Goal: Task Accomplishment & Management: Use online tool/utility

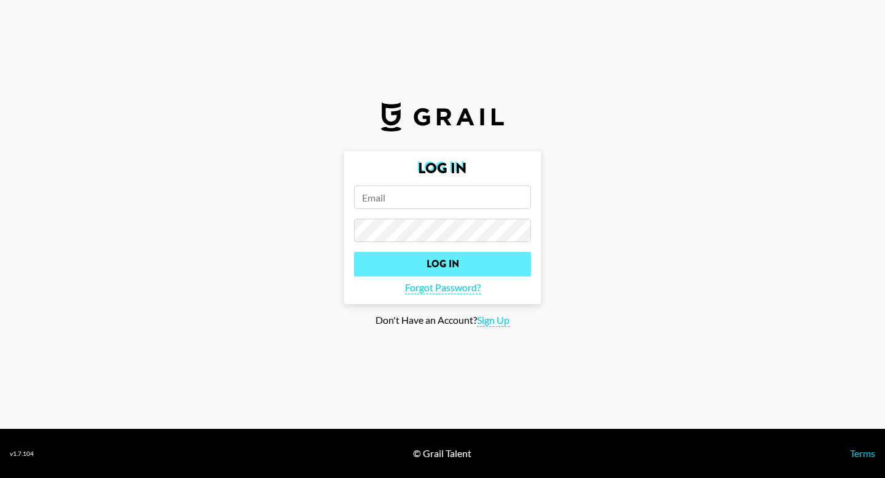
type input "[PERSON_NAME][EMAIL_ADDRESS][DOMAIN_NAME]"
click at [457, 260] on input "Log In" at bounding box center [442, 264] width 177 height 25
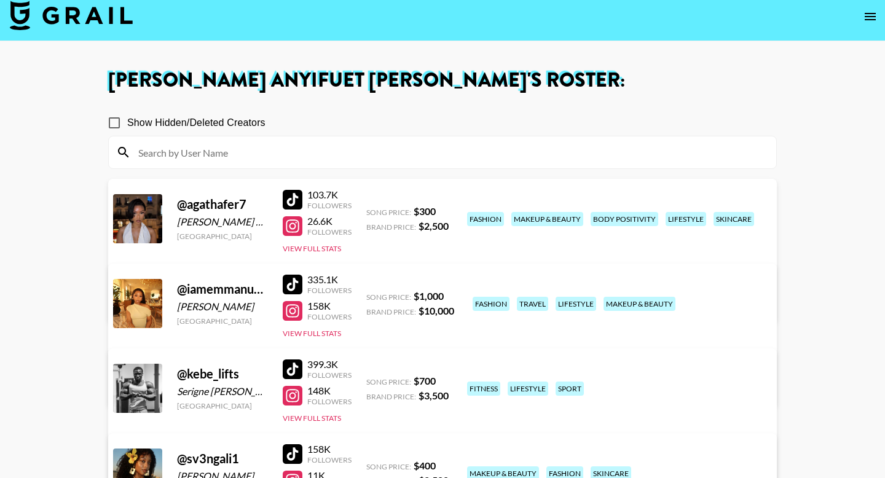
scroll to position [5, 0]
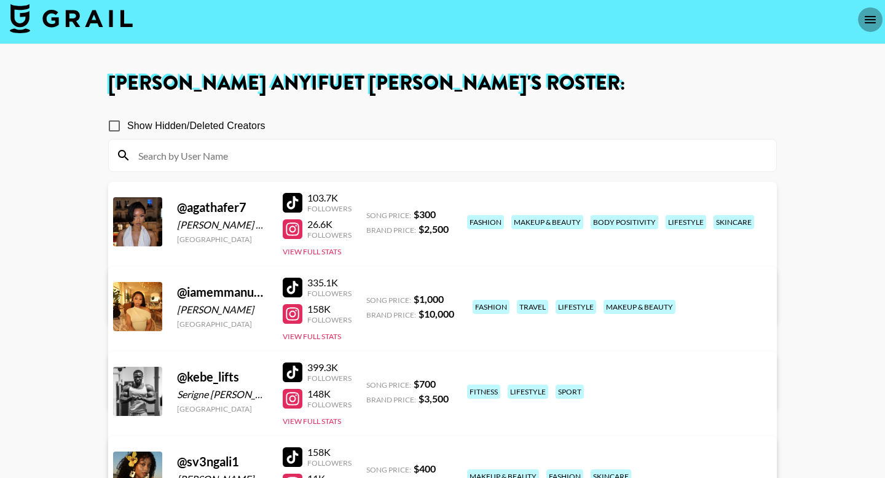
click at [871, 19] on icon "open drawer" at bounding box center [870, 19] width 11 height 7
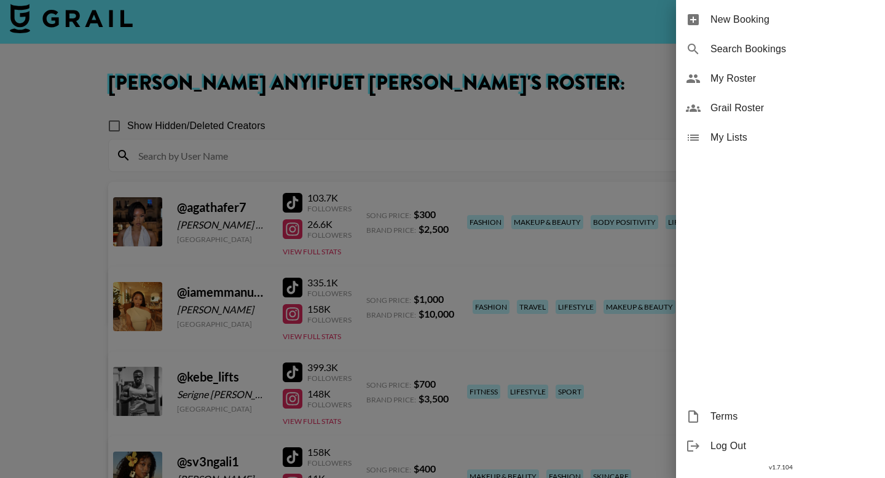
click at [761, 71] on span "My Roster" at bounding box center [792, 78] width 165 height 15
click at [725, 79] on span "My Roster" at bounding box center [792, 78] width 165 height 15
click at [749, 21] on span "New Booking" at bounding box center [792, 19] width 165 height 15
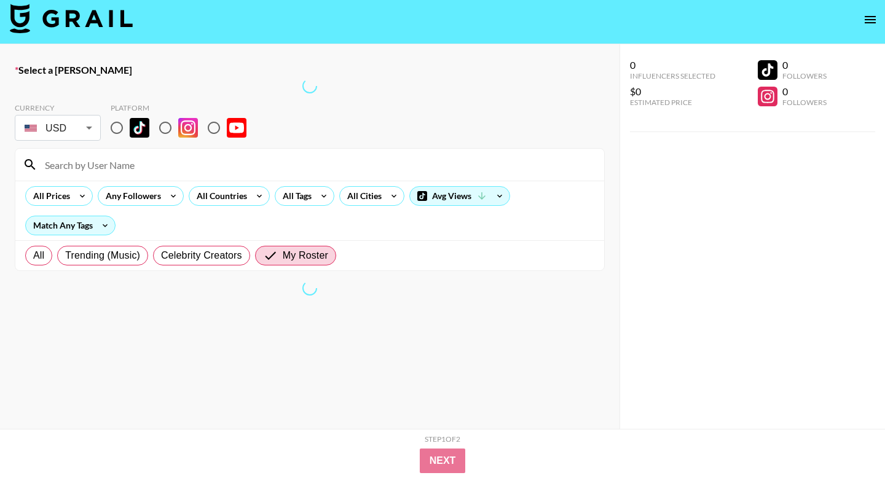
click at [873, 23] on icon "open drawer" at bounding box center [870, 19] width 15 height 15
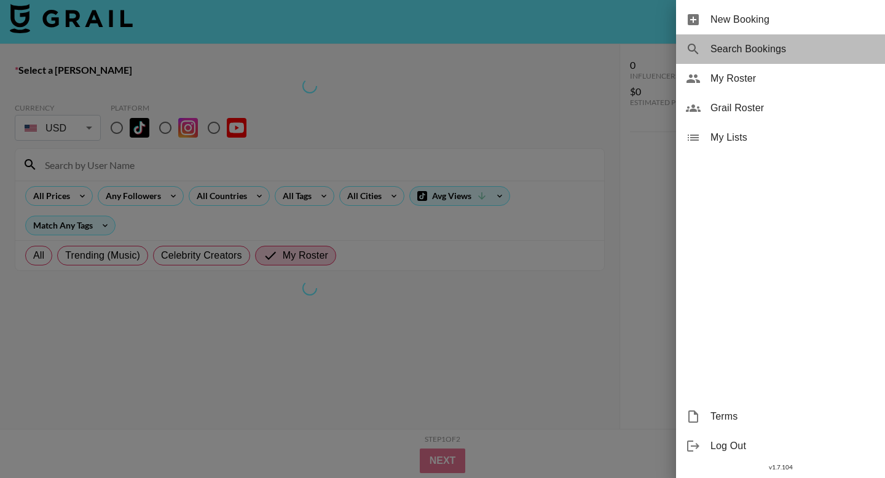
click at [827, 45] on span "Search Bookings" at bounding box center [792, 49] width 165 height 15
select select "id"
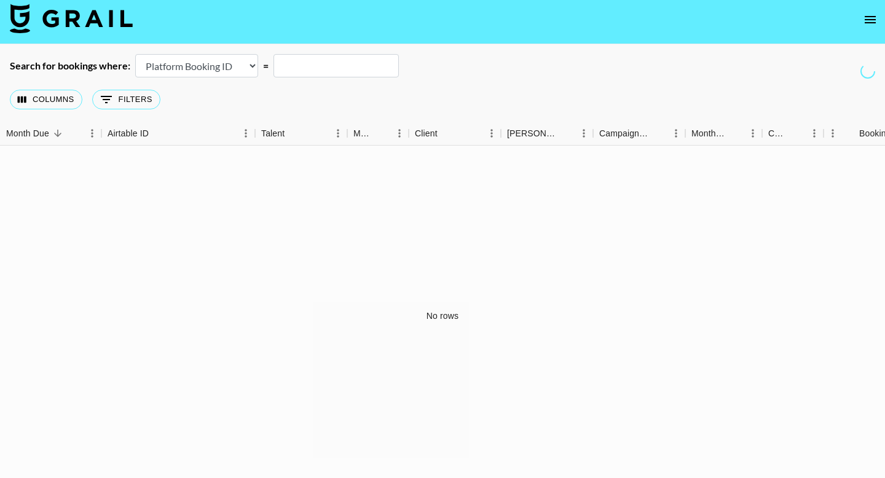
click at [871, 30] on button "open drawer" at bounding box center [870, 19] width 25 height 25
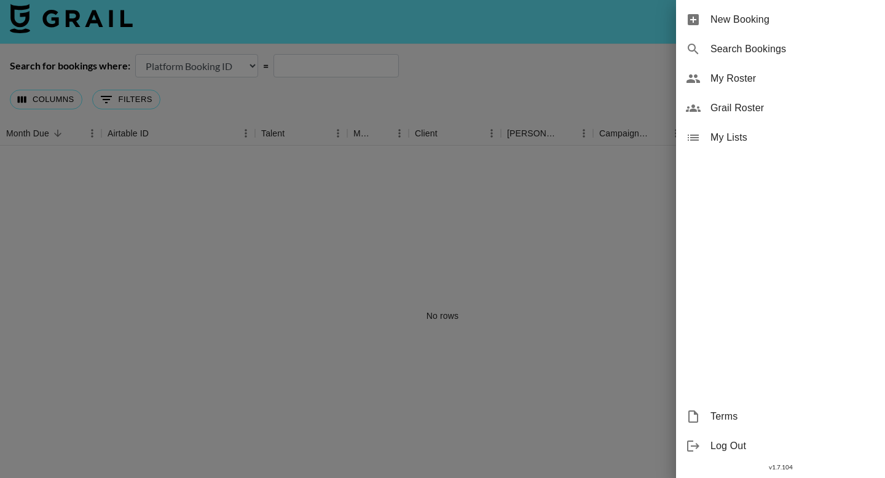
click at [773, 51] on span "Search Bookings" at bounding box center [792, 49] width 165 height 15
click at [633, 71] on div at bounding box center [442, 239] width 885 height 478
